Goal: Answer question/provide support: Answer question/provide support

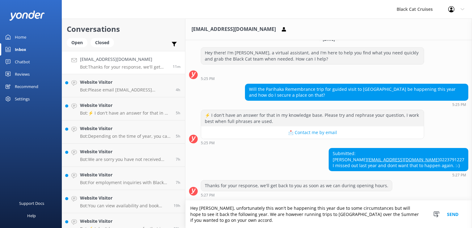
scroll to position [20, 0]
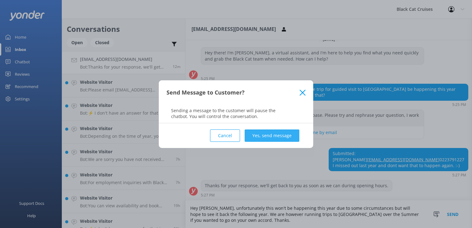
type textarea "Hey [PERSON_NAME], unfortunately this won't be happening this year due to some …"
click at [280, 132] on button "Yes, send message" at bounding box center [272, 135] width 55 height 12
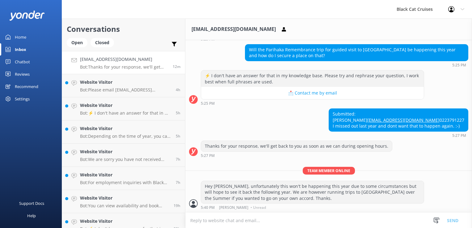
scroll to position [60, 0]
click at [132, 88] on p "Bot: Please email [EMAIL_ADDRESS][DOMAIN_NAME] to get this sorted out." at bounding box center [125, 90] width 91 height 6
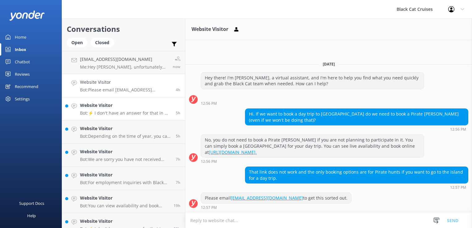
click at [137, 115] on p "Bot: ⚡ I don't have an answer for that in my knowledge base. Please try and rep…" at bounding box center [125, 113] width 91 height 6
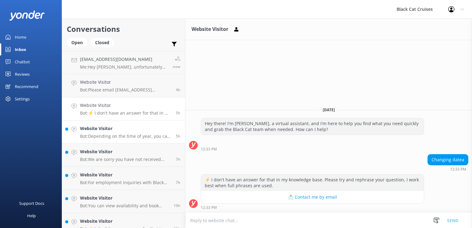
click at [95, 130] on h4 "Website Visitor" at bounding box center [125, 128] width 91 height 7
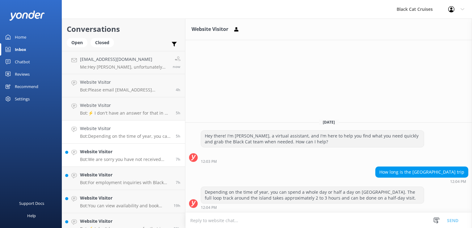
click at [136, 149] on h4 "Website Visitor" at bounding box center [125, 151] width 91 height 7
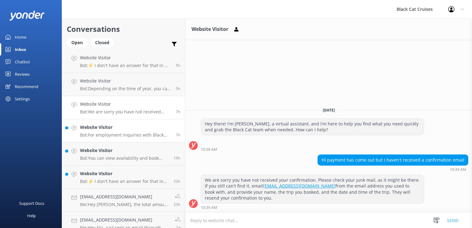
scroll to position [48, 0]
click at [111, 126] on h4 "Website Visitor" at bounding box center [125, 126] width 91 height 7
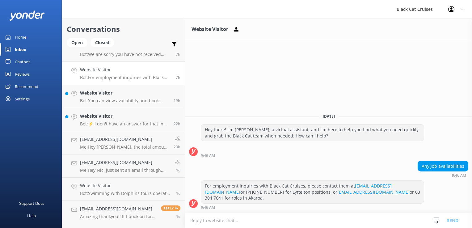
scroll to position [105, 0]
click at [102, 91] on h4 "Website Visitor" at bounding box center [124, 93] width 89 height 7
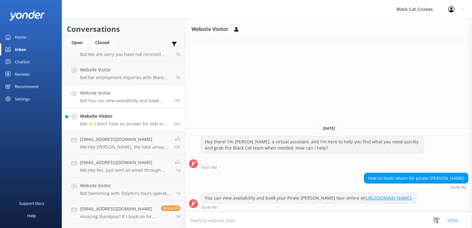
click at [101, 115] on h4 "Website Visitor" at bounding box center [124, 116] width 89 height 7
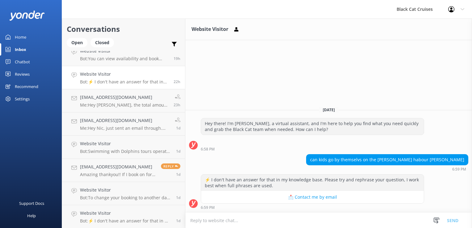
scroll to position [160, 0]
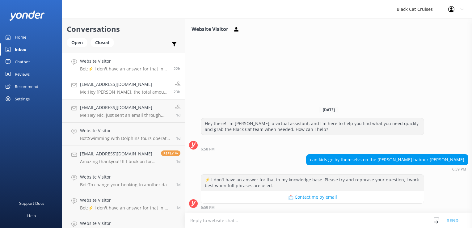
click at [109, 95] on link "[EMAIL_ADDRESS][DOMAIN_NAME] Me: Hey [PERSON_NAME], the total amount for 2 kids…" at bounding box center [123, 87] width 123 height 23
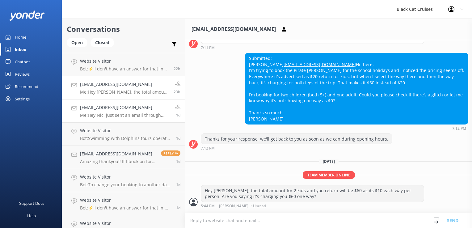
scroll to position [127, 0]
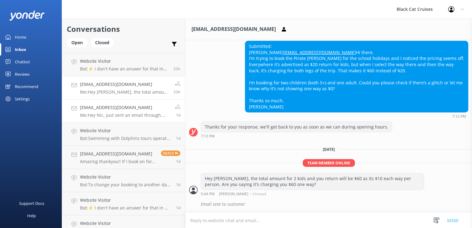
click at [109, 110] on h4 "[EMAIL_ADDRESS][DOMAIN_NAME]" at bounding box center [125, 107] width 90 height 7
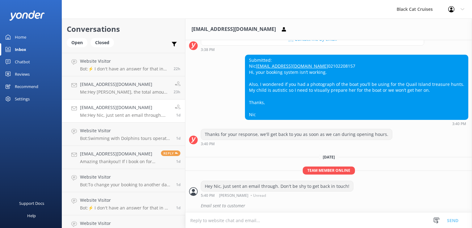
scroll to position [161, 0]
